Goal: Book appointment/travel/reservation

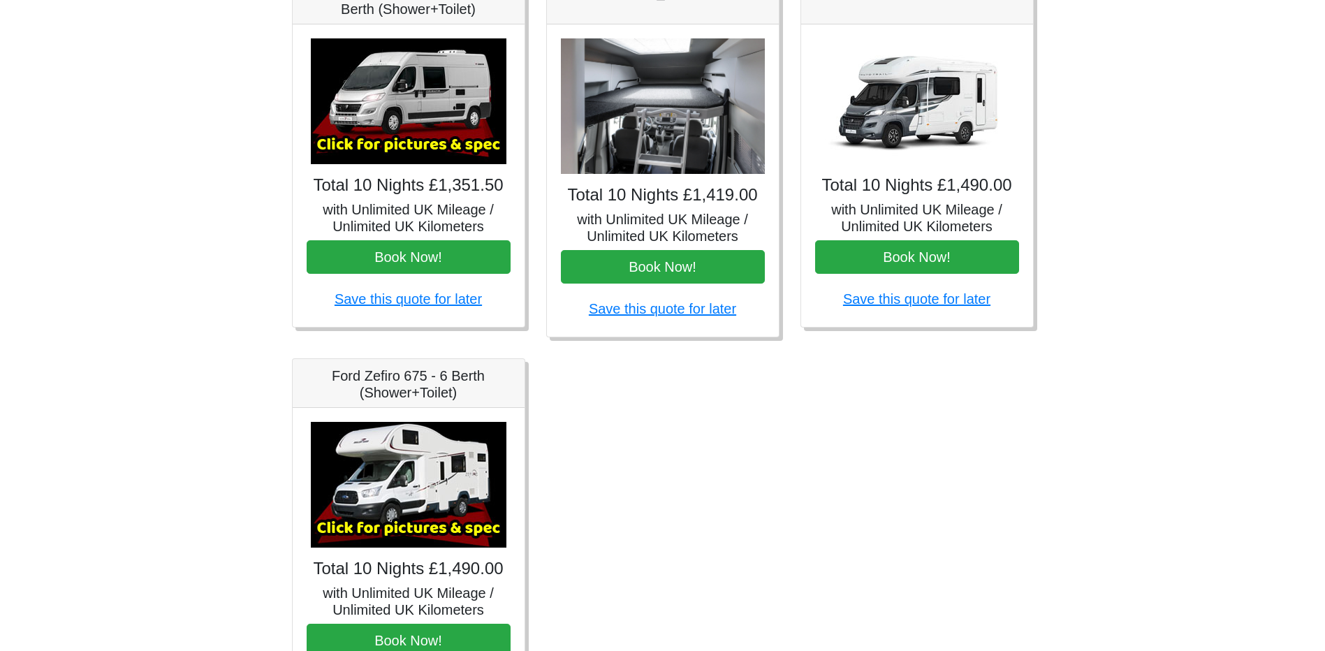
scroll to position [559, 0]
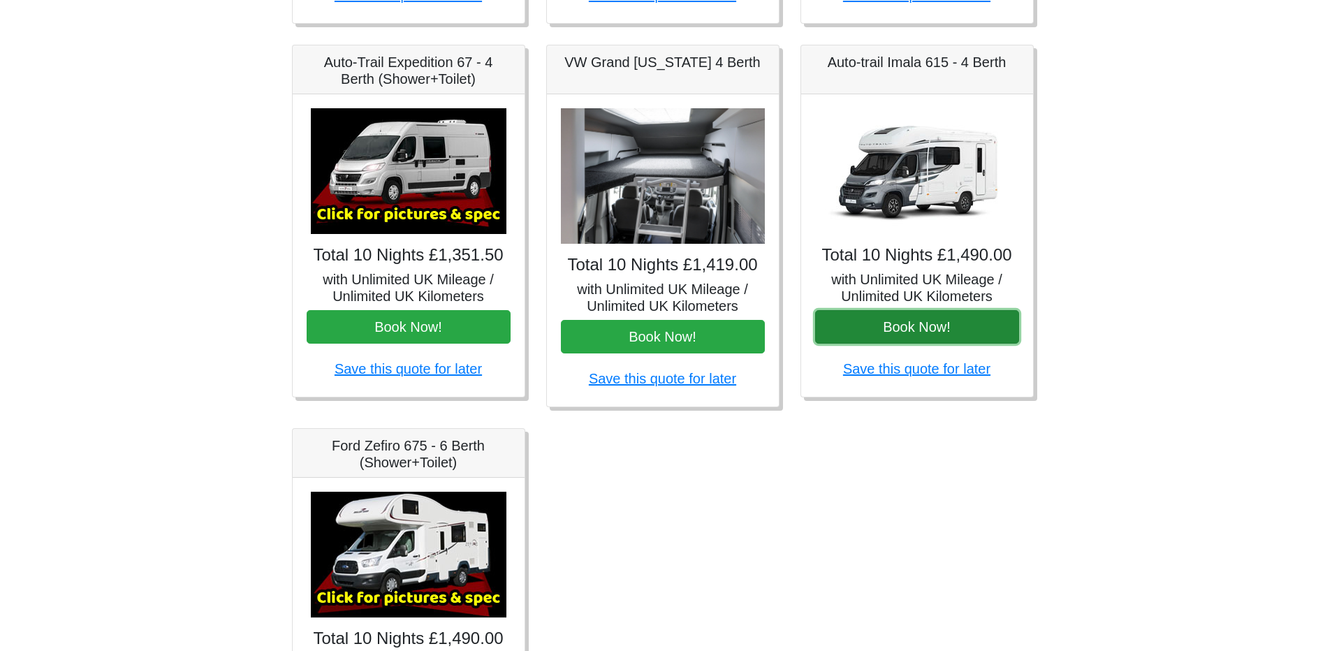
click at [933, 332] on button "Book Now!" at bounding box center [917, 327] width 204 height 34
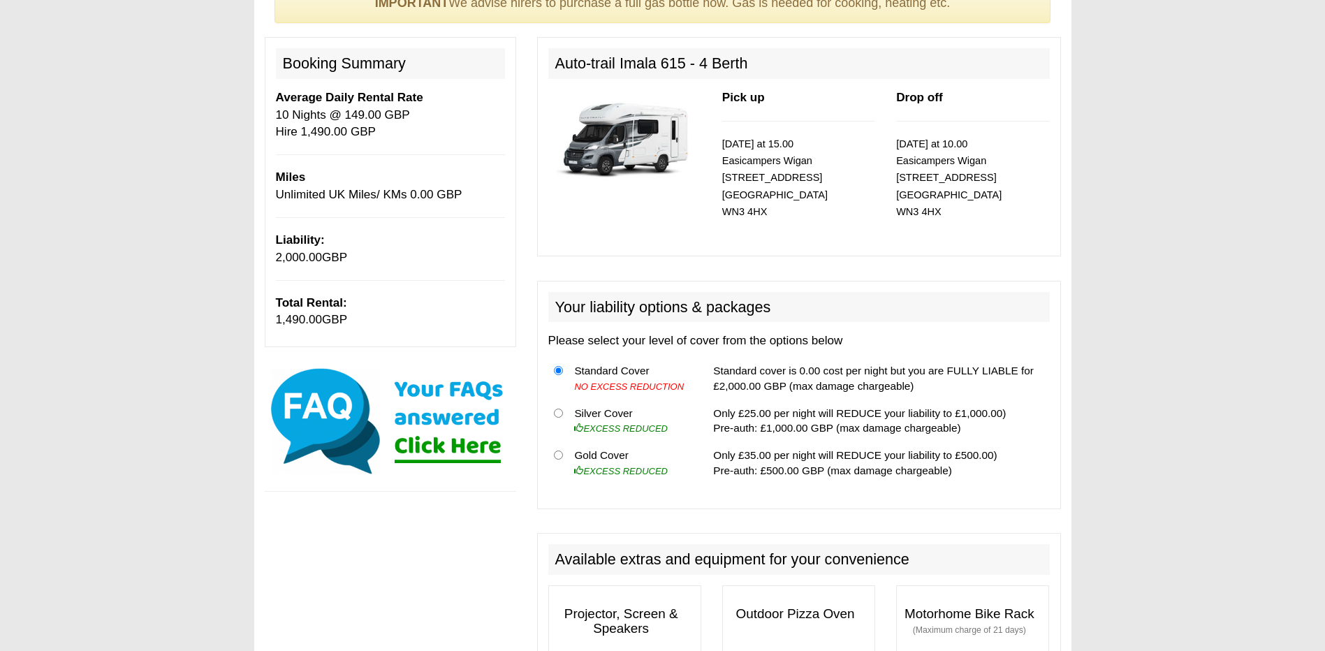
scroll to position [140, 0]
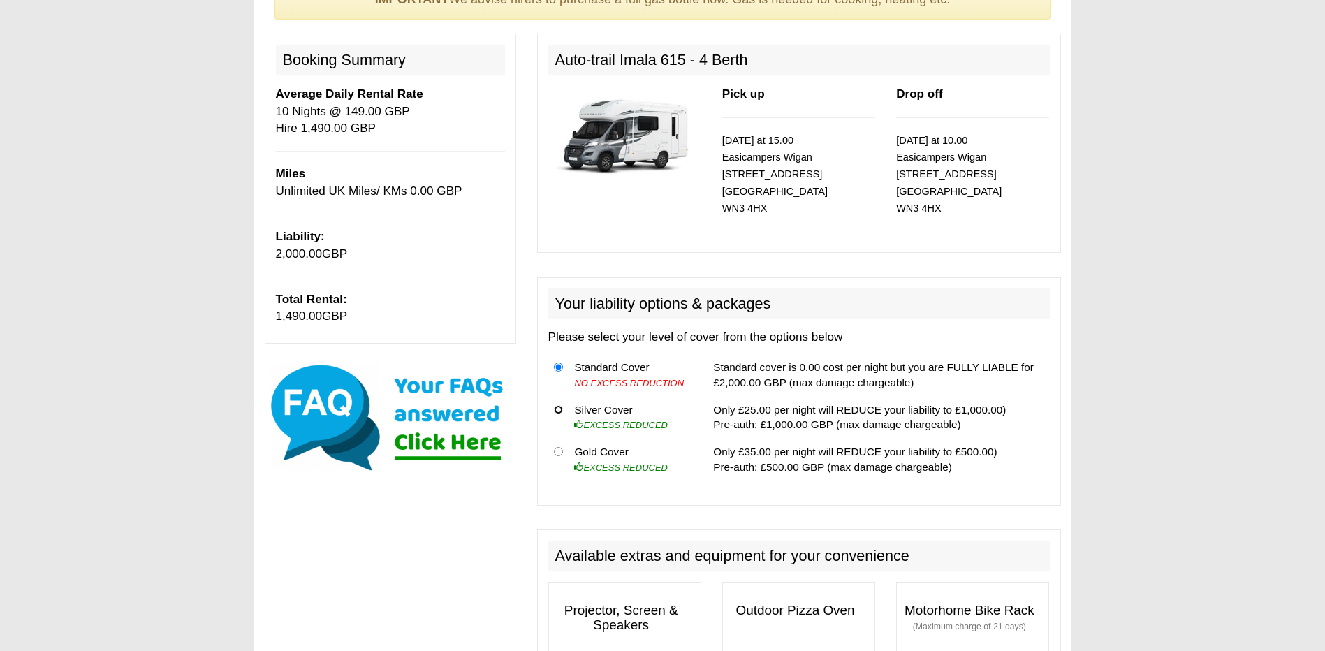
click at [559, 409] on input "radio" at bounding box center [558, 409] width 9 height 9
radio input "true"
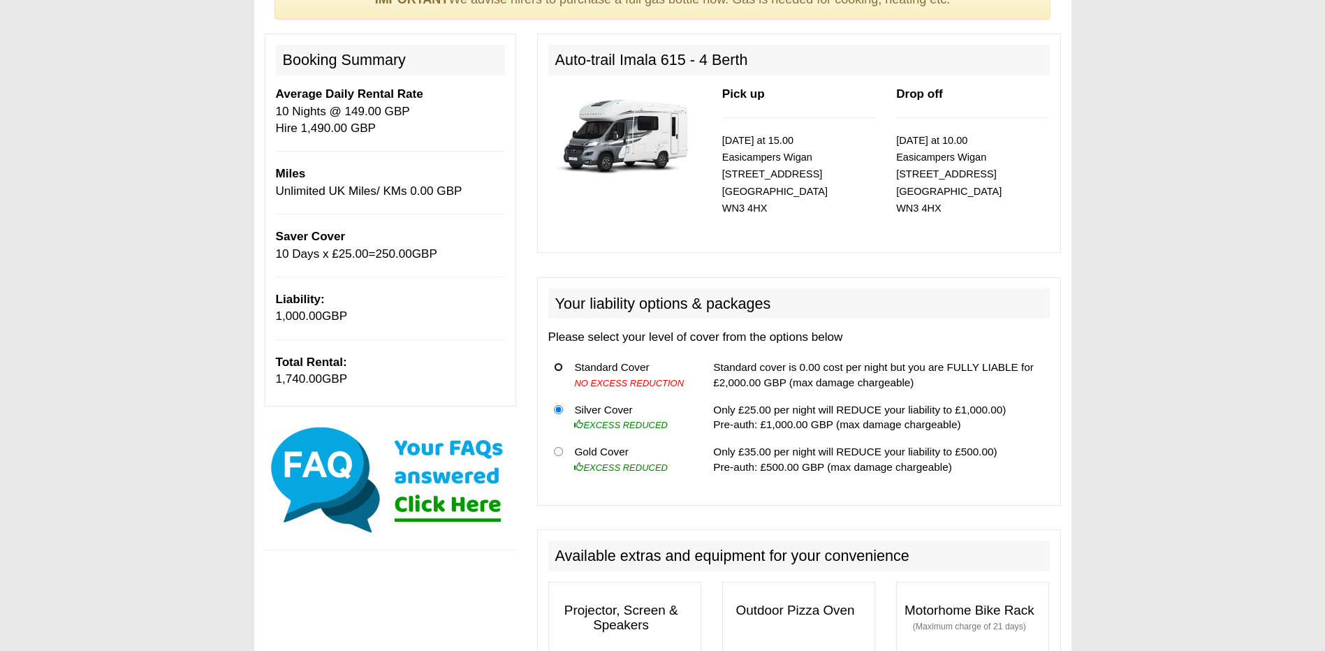
click at [560, 370] on input "radio" at bounding box center [558, 367] width 9 height 9
radio input "true"
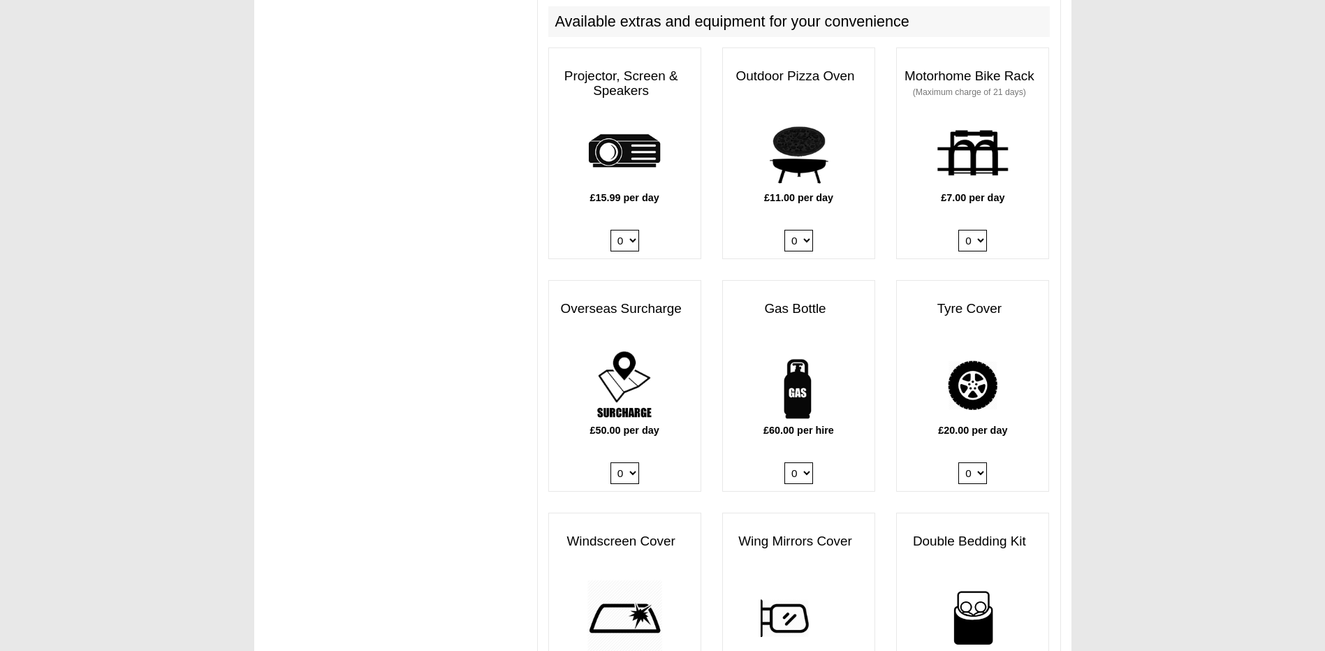
scroll to position [699, 0]
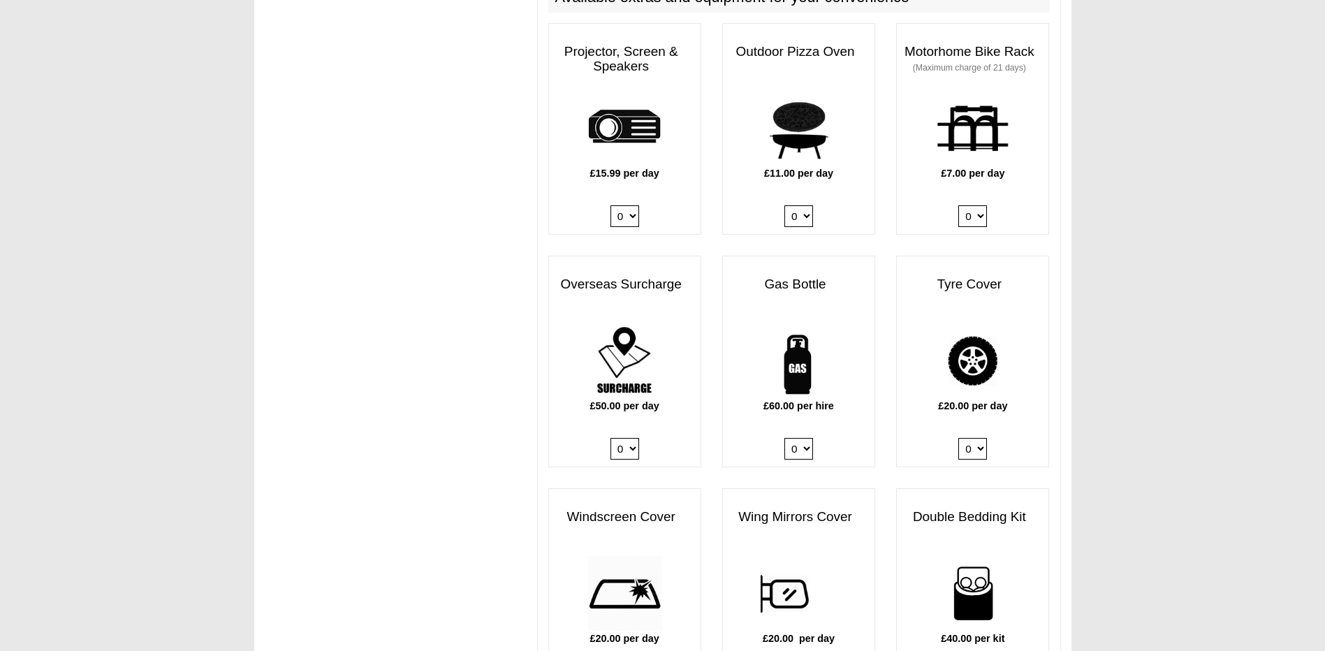
click at [797, 451] on select "0 1" at bounding box center [799, 449] width 29 height 22
select select "Gas Bottle x QTY 1 @ 60.00 GBP per hire."
click at [785, 438] on select "0 1" at bounding box center [799, 449] width 29 height 22
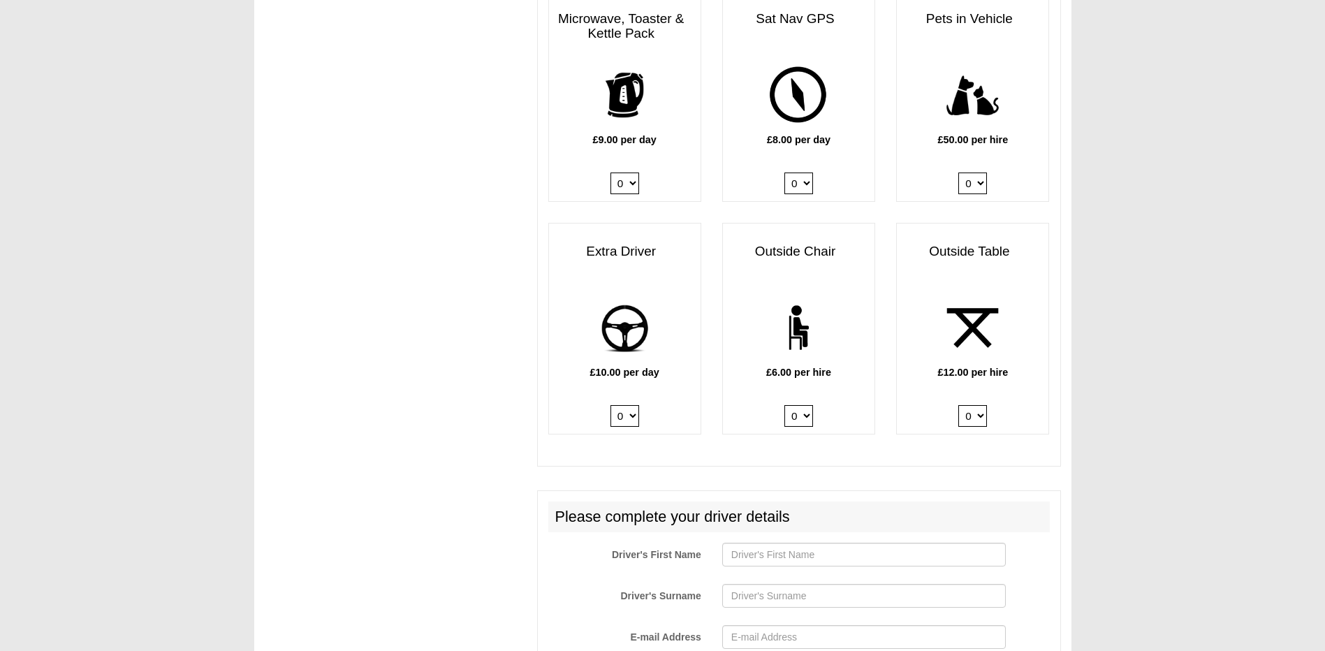
scroll to position [1956, 0]
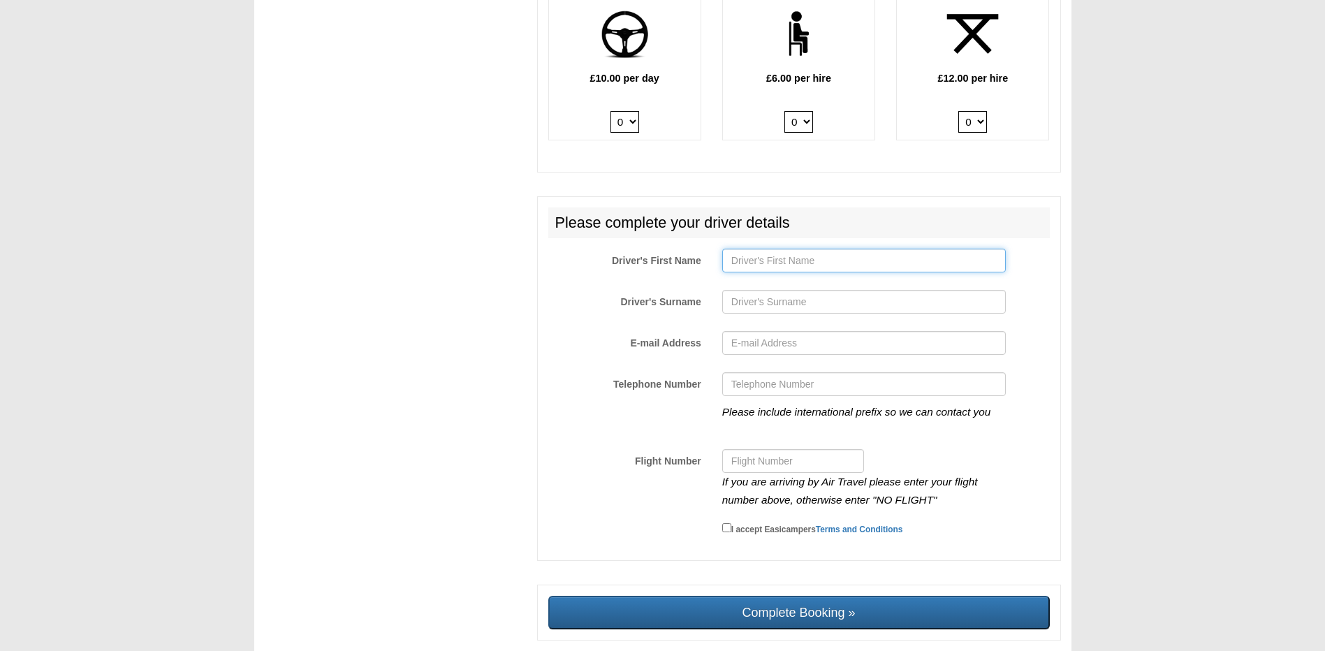
click at [745, 265] on input "Driver's First Name" at bounding box center [864, 261] width 284 height 24
click at [766, 254] on input "Driver's First Name" at bounding box center [864, 261] width 284 height 24
type input "smith"
type input "julie"
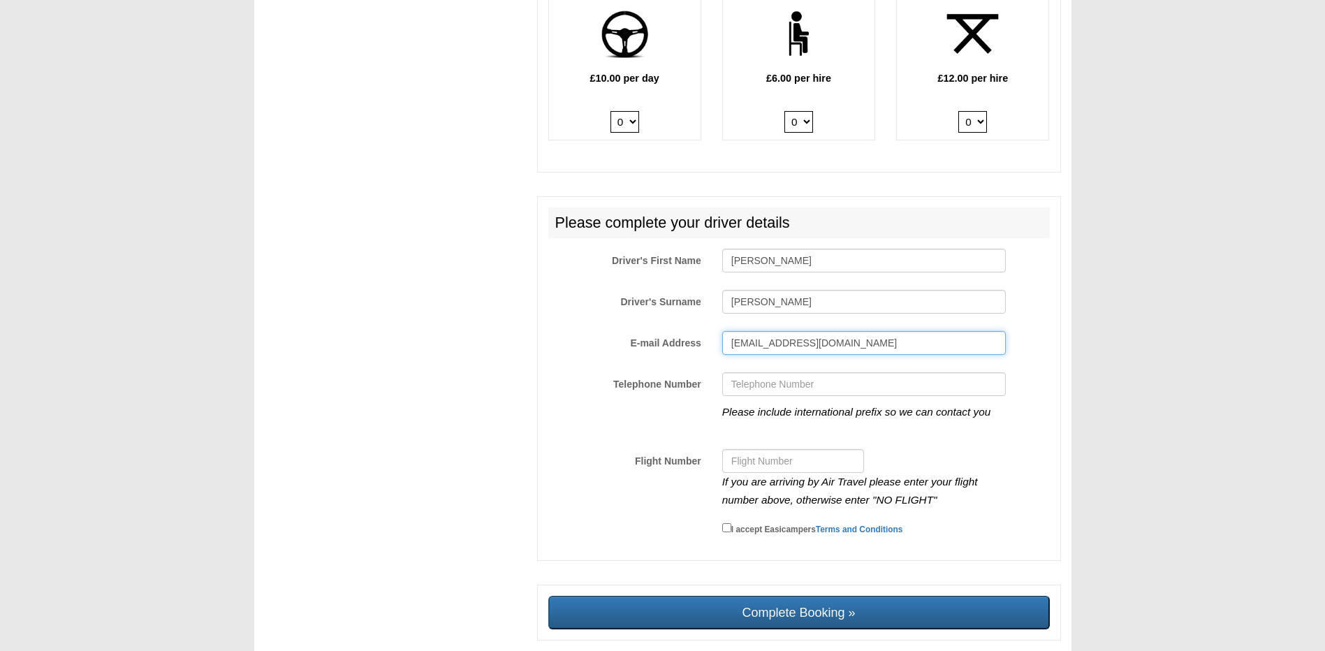
type input "jsmith@criterionsystems.co.uk"
click at [796, 393] on input "Telephone Number" at bounding box center [864, 384] width 284 height 24
type input "07932030984"
click at [750, 469] on input "Flight Number" at bounding box center [793, 461] width 142 height 24
click at [732, 532] on small "I accept Easicampers Terms and Conditions" at bounding box center [817, 530] width 172 height 10
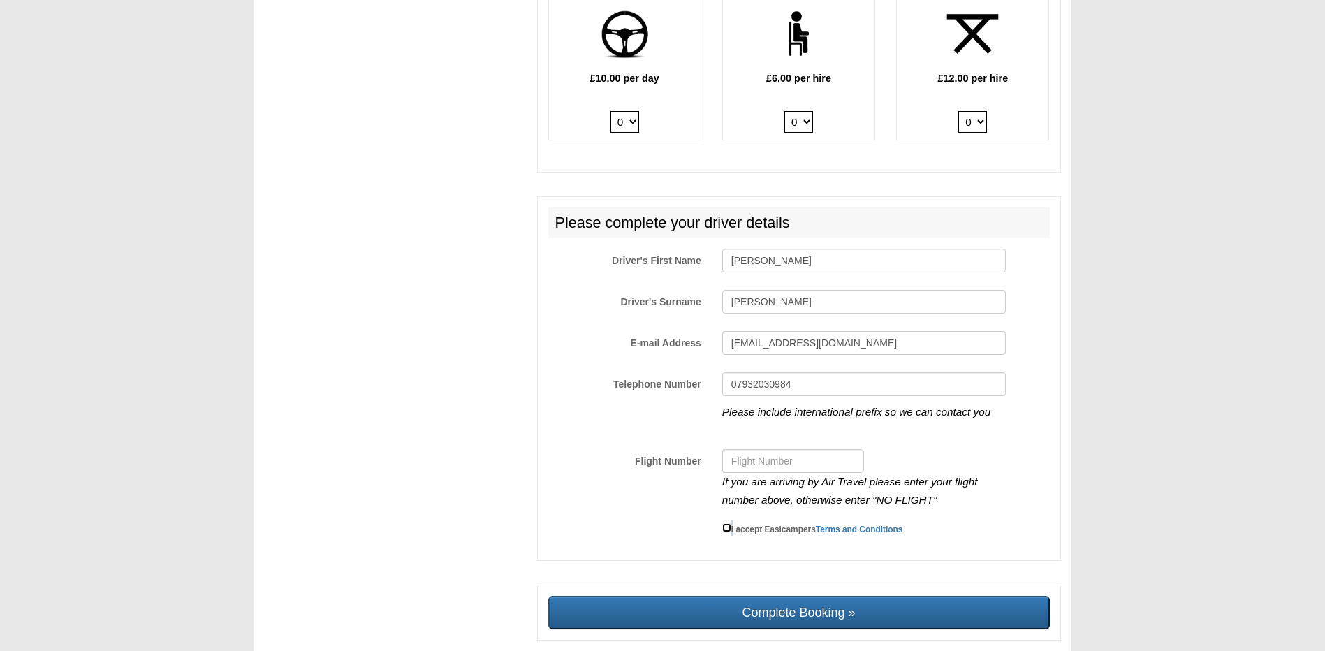
click at [727, 530] on input "I accept Easicampers Terms and Conditions" at bounding box center [726, 527] width 9 height 9
checkbox input "true"
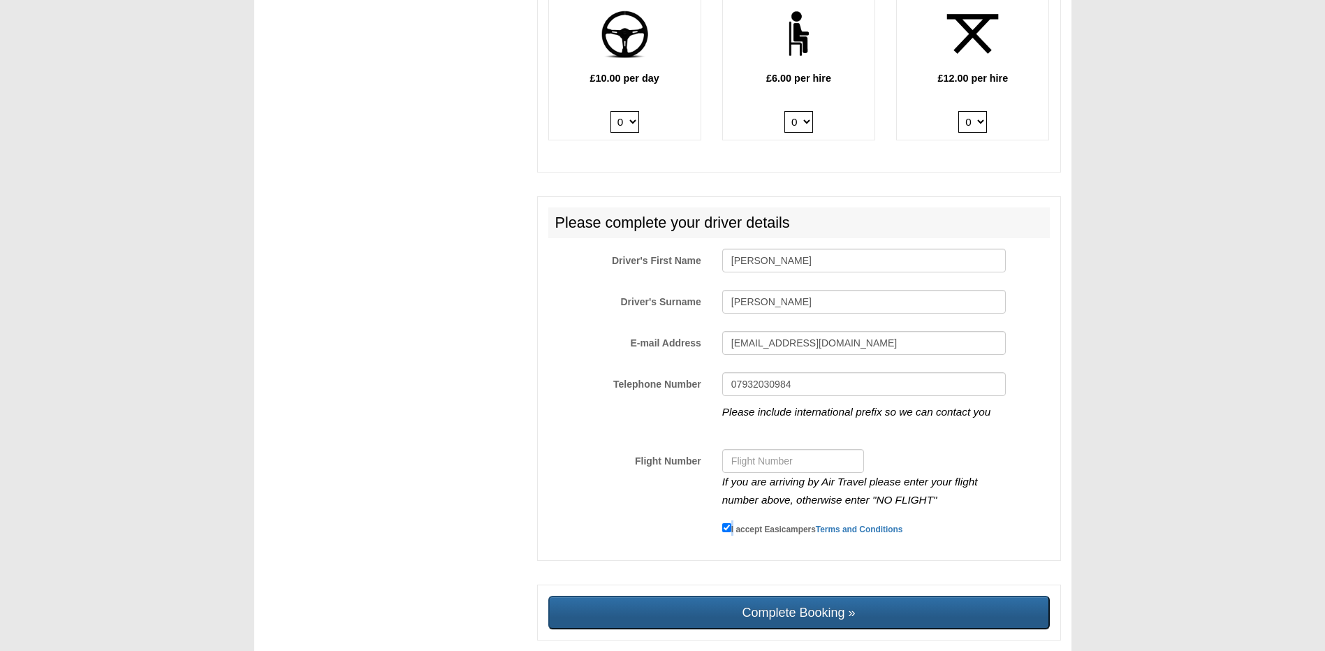
click at [747, 614] on input "Complete Booking »" at bounding box center [799, 613] width 502 height 34
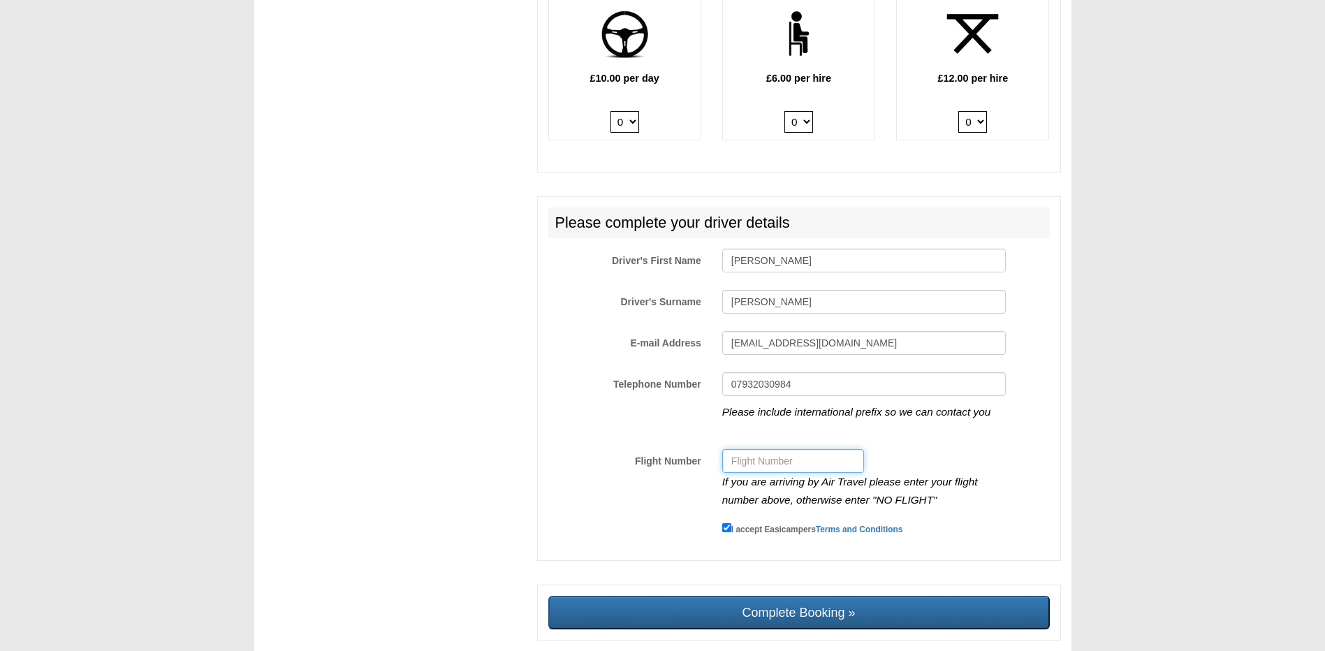
click at [765, 466] on input "Flight Number" at bounding box center [793, 461] width 142 height 24
type input "0"
click at [814, 396] on input "07932030984" at bounding box center [864, 384] width 284 height 24
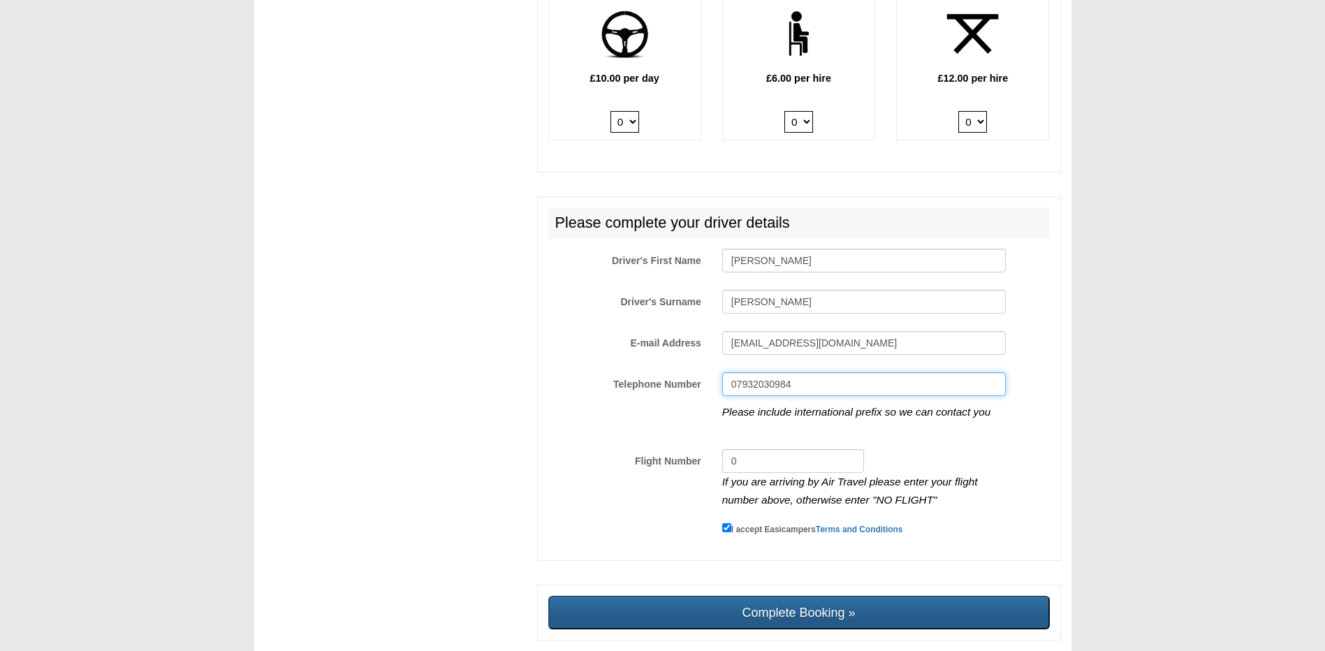
type input "07932030984"
click at [771, 615] on input "Complete Booking »" at bounding box center [799, 613] width 502 height 34
type input "Sending, please wait..."
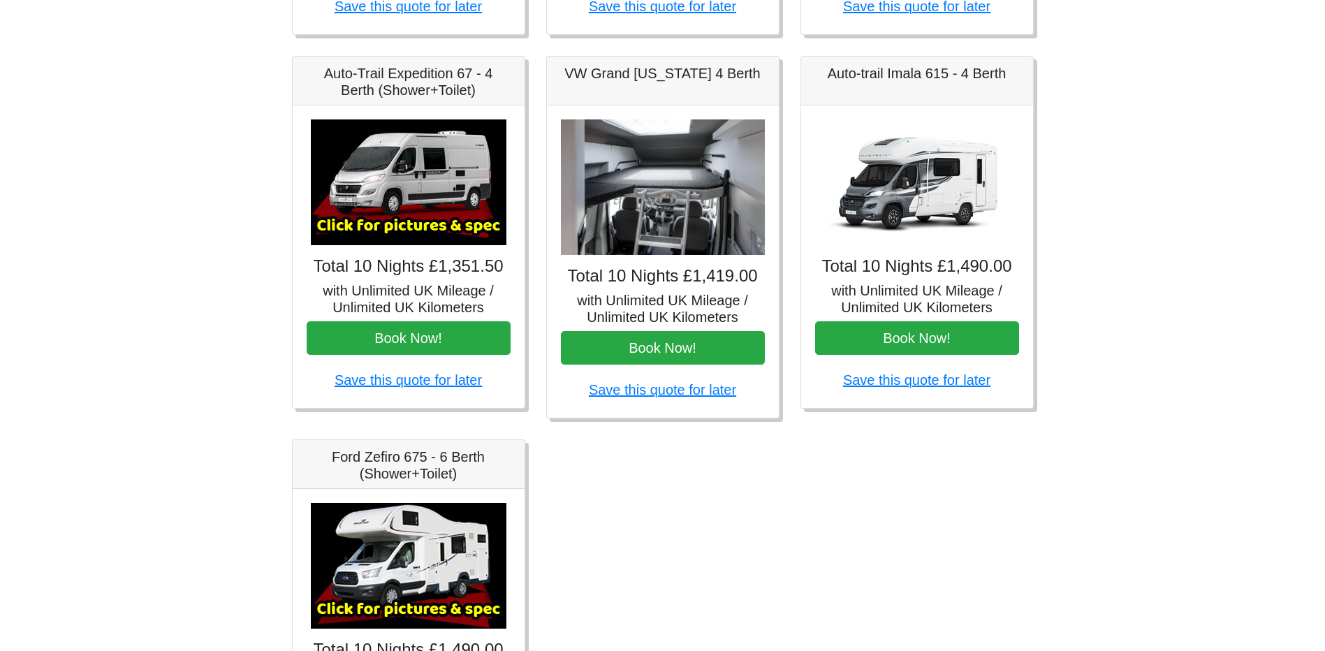
scroll to position [629, 0]
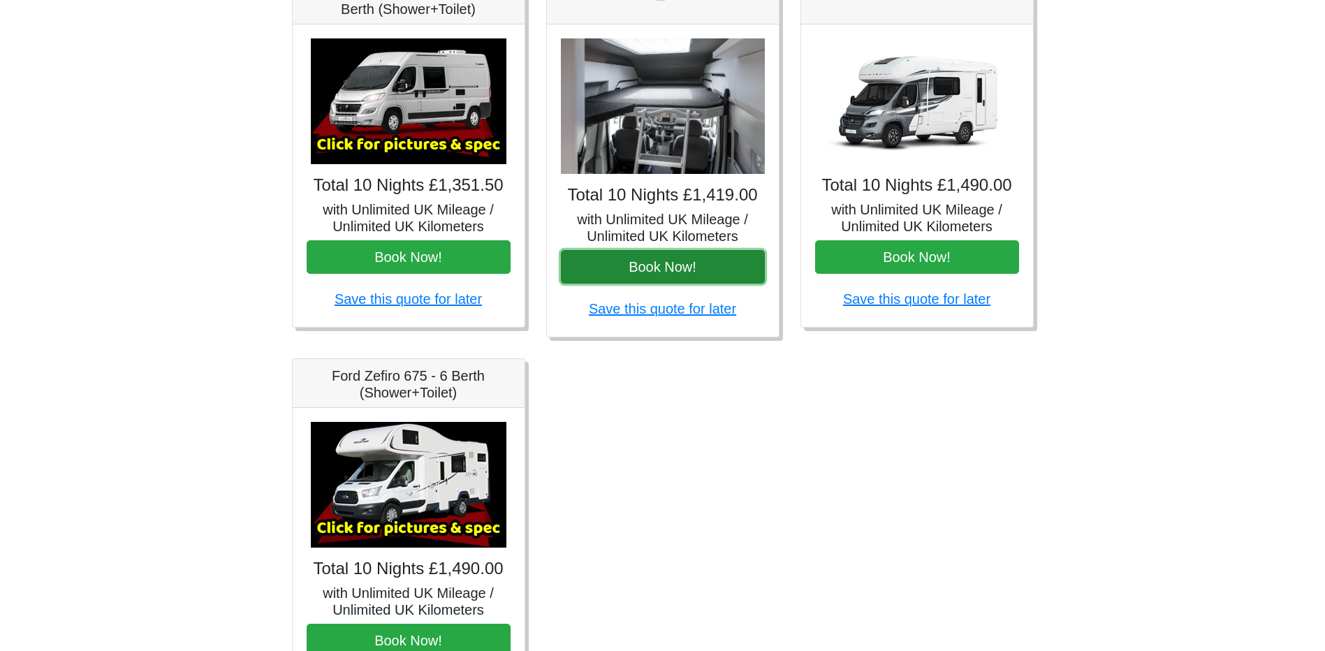
click at [687, 269] on button "Book Now!" at bounding box center [663, 267] width 204 height 34
